Goal: Navigation & Orientation: Find specific page/section

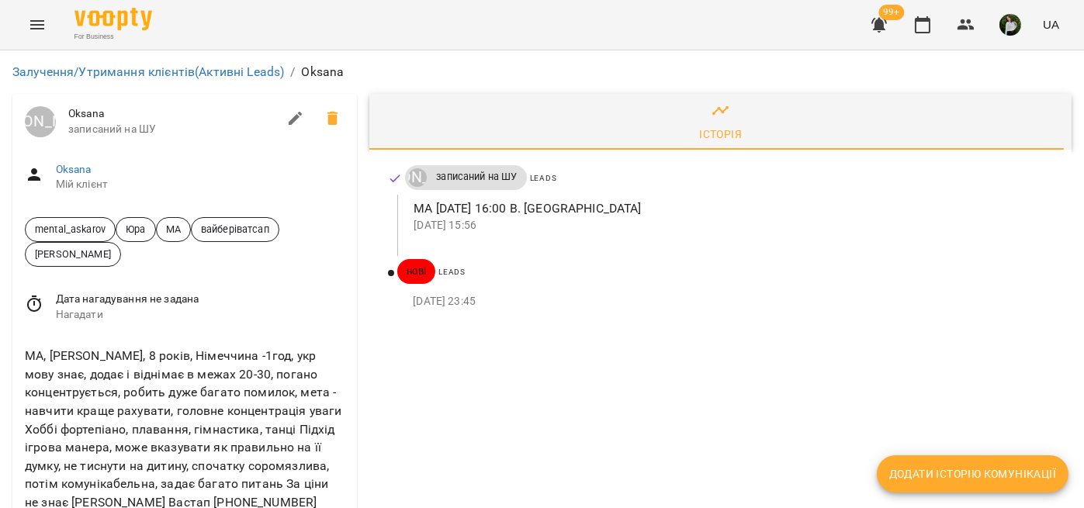
scroll to position [129, 0]
